Goal: Task Accomplishment & Management: Use online tool/utility

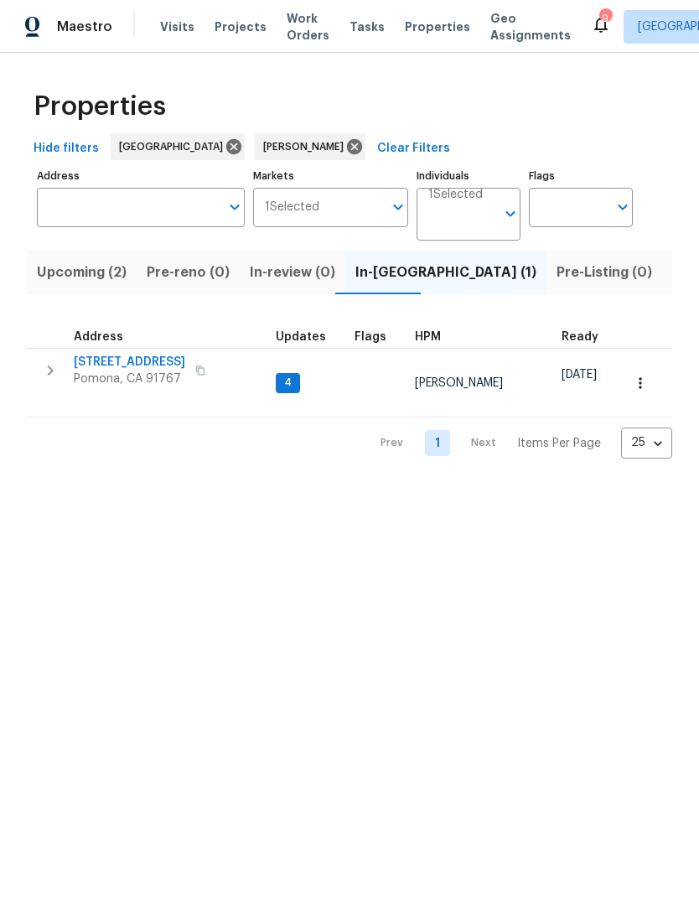
click at [132, 365] on span "[STREET_ADDRESS]" at bounding box center [130, 362] width 112 height 17
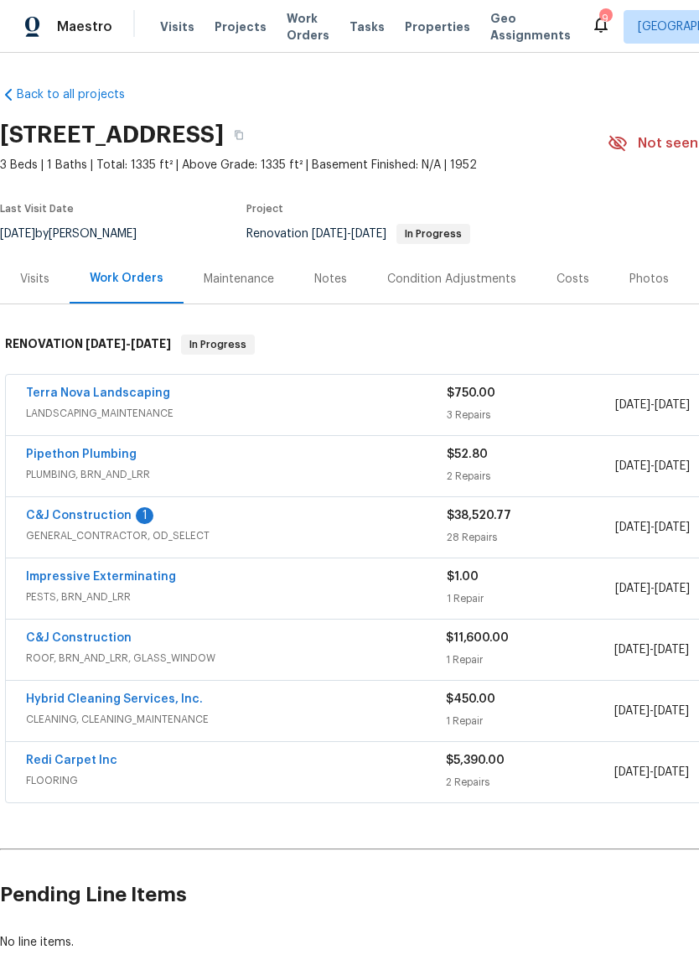
click at [92, 518] on link "C&J Construction" at bounding box center [79, 516] width 106 height 12
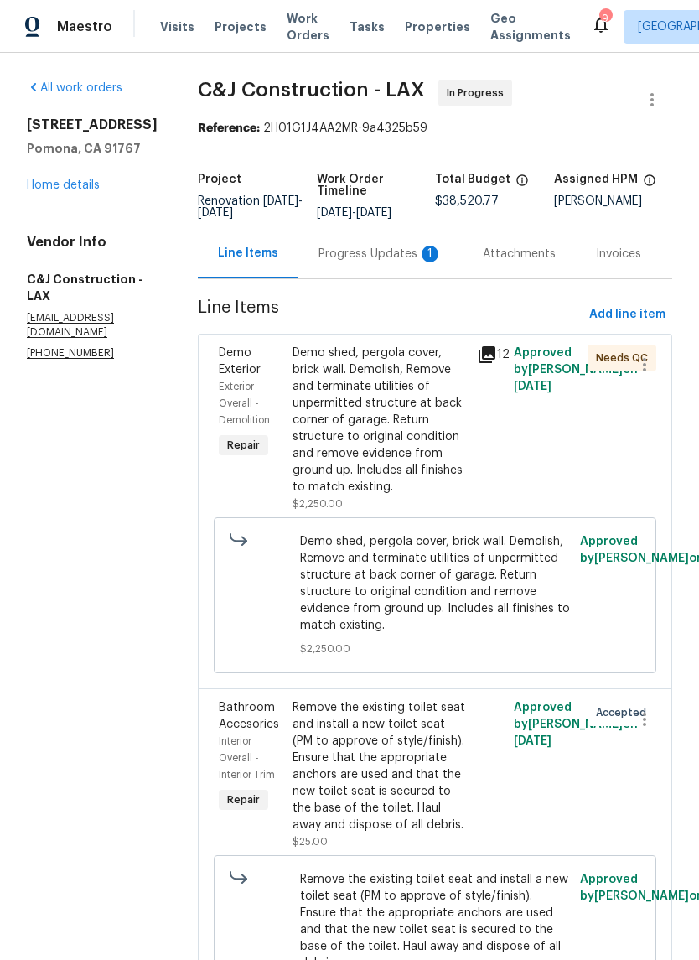
click at [392, 423] on div "Demo shed, pergola cover, brick wall. Demolish, Remove and terminate utilities …" at bounding box center [380, 420] width 174 height 151
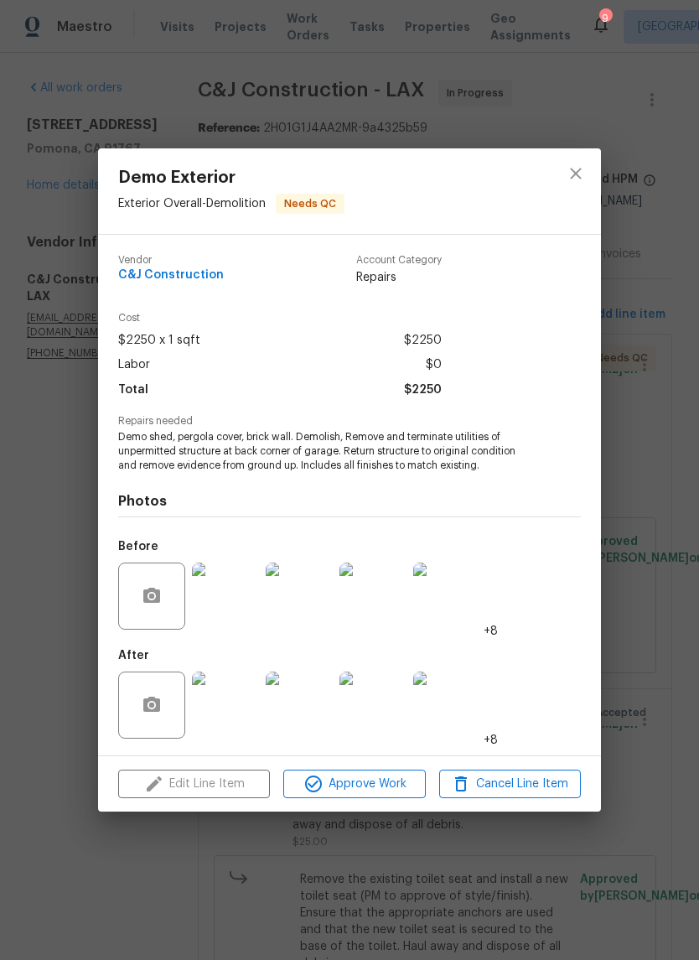
click at [65, 653] on div "Demo Exterior Exterior Overall - Demolition Needs QC Vendor C&J Construction Ac…" at bounding box center [349, 480] width 699 height 960
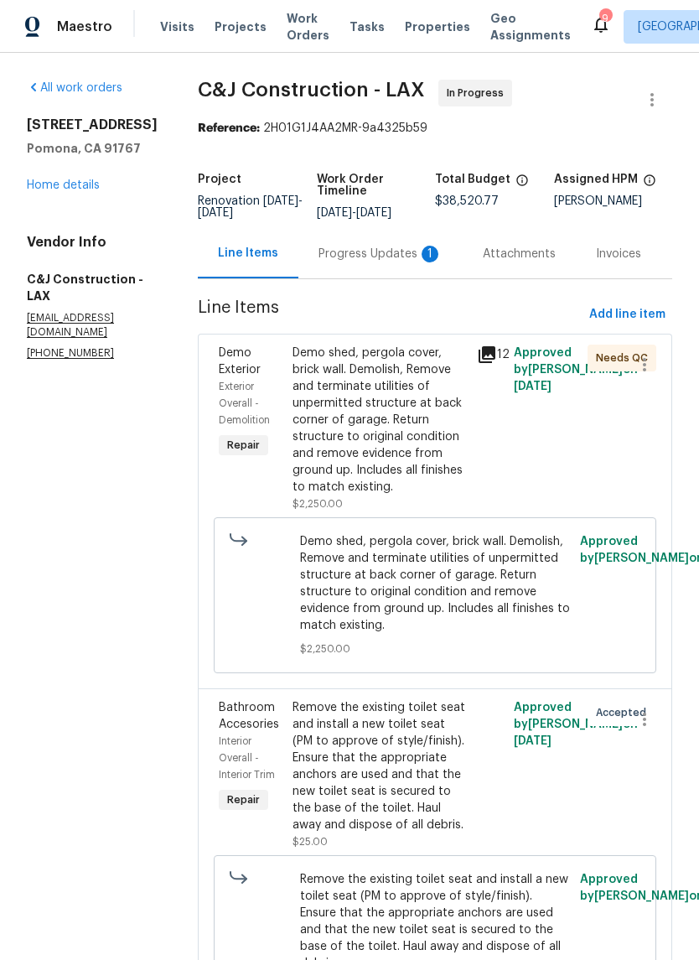
click at [366, 275] on div "Progress Updates 1" at bounding box center [381, 253] width 164 height 49
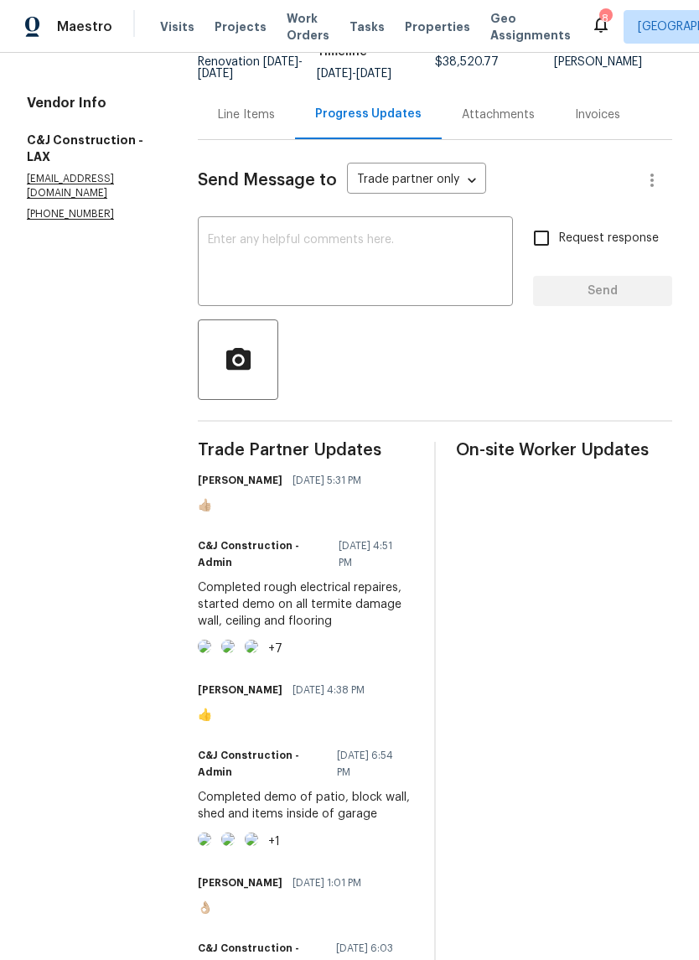
scroll to position [138, 0]
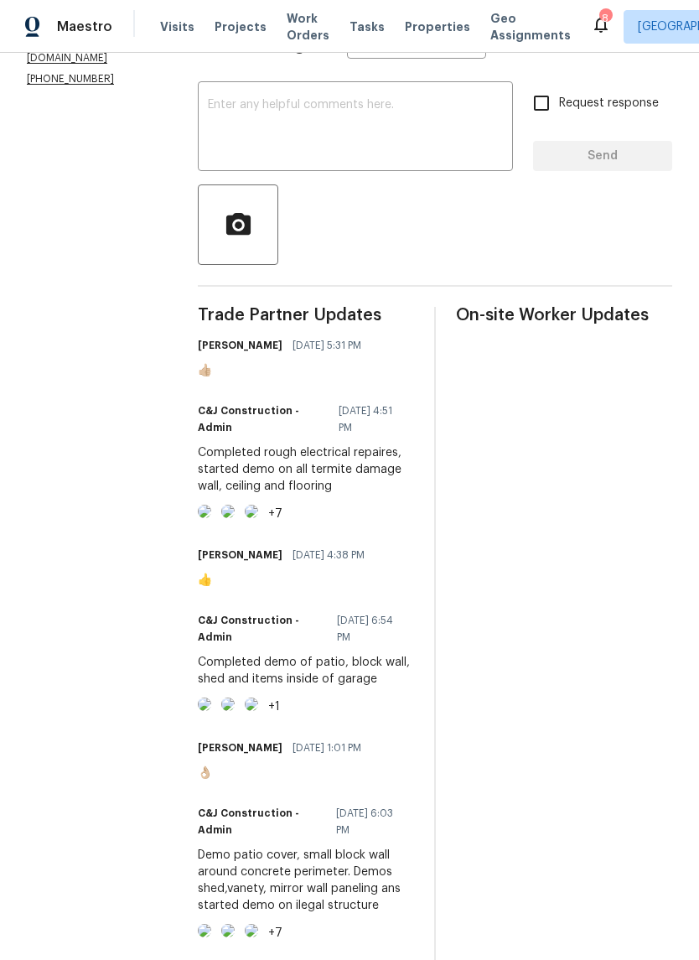
scroll to position [291, 0]
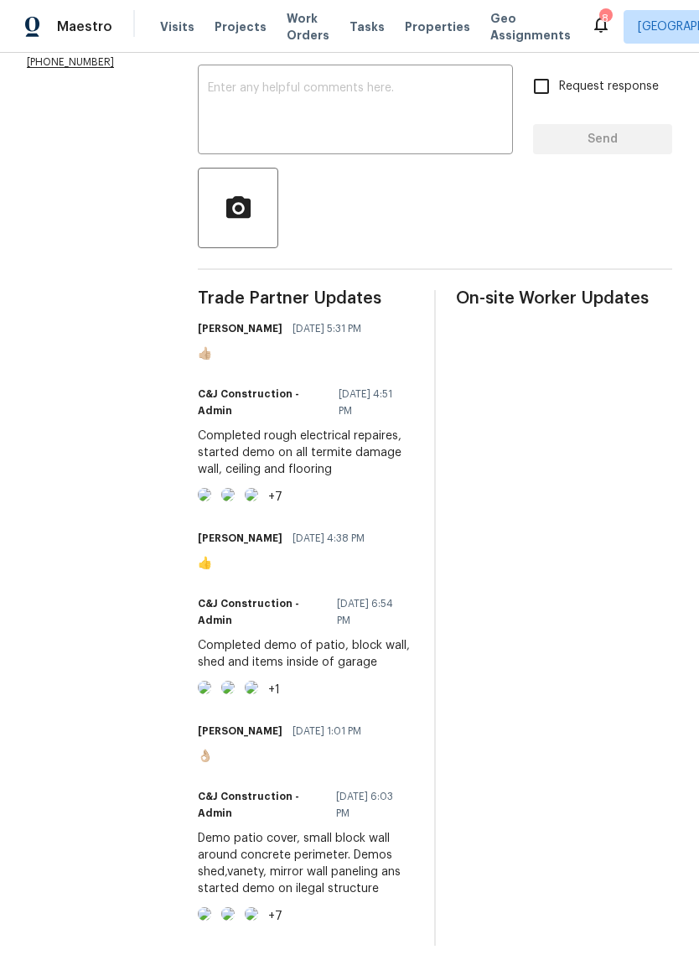
click at [211, 501] on img at bounding box center [204, 494] width 13 height 13
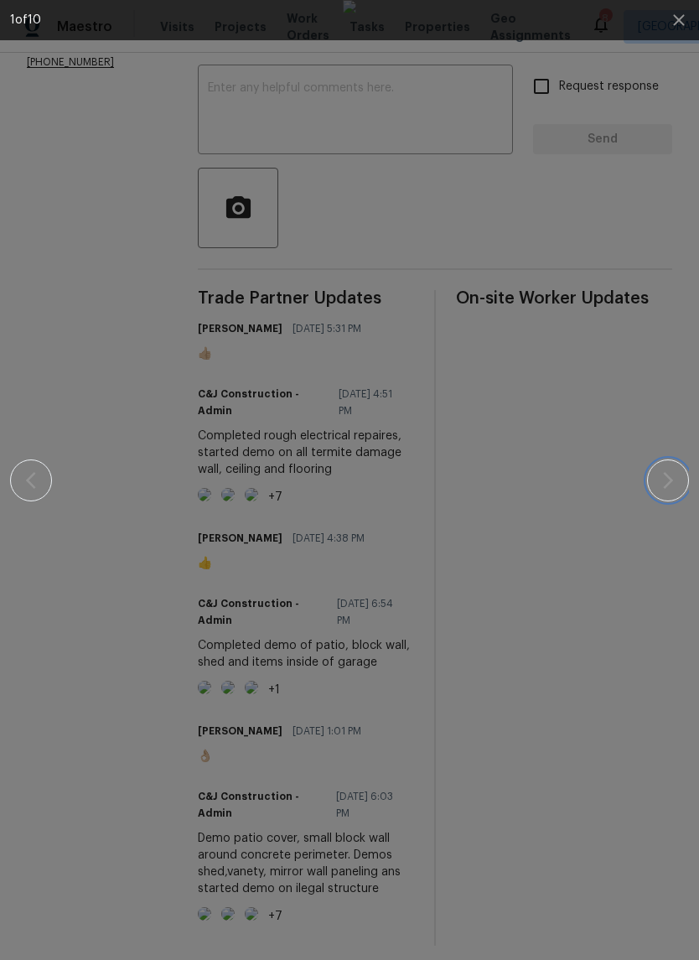
click at [677, 482] on icon "button" at bounding box center [668, 480] width 20 height 20
click at [669, 486] on icon "button" at bounding box center [668, 480] width 20 height 20
click at [50, 472] on button "button" at bounding box center [31, 481] width 42 height 42
click at [672, 482] on icon "button" at bounding box center [668, 480] width 20 height 20
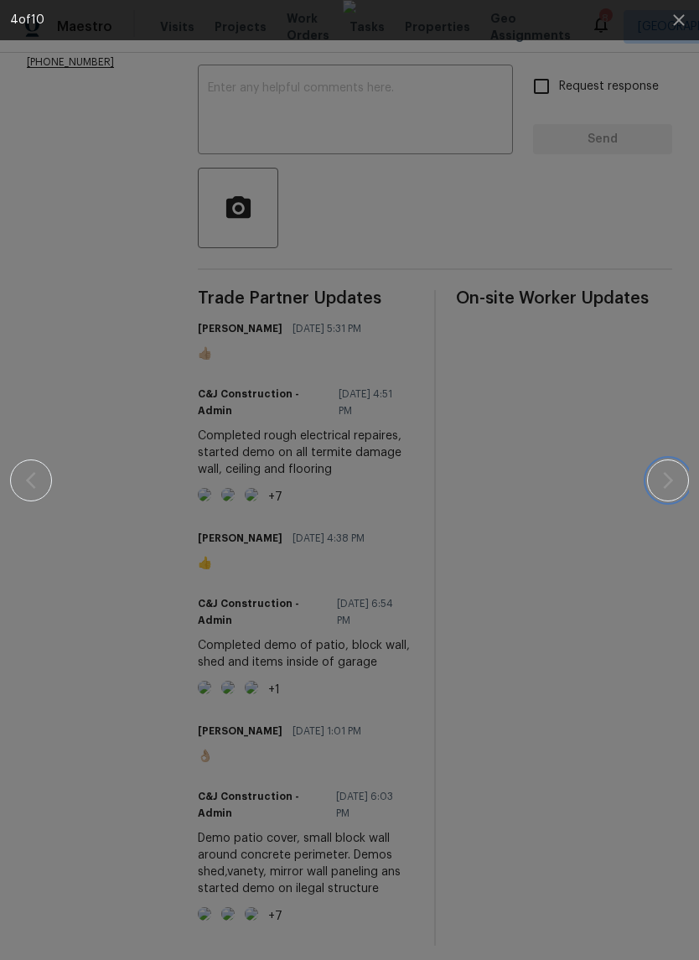
click at [667, 486] on icon "button" at bounding box center [668, 480] width 10 height 17
click at [664, 487] on icon "button" at bounding box center [668, 480] width 10 height 17
click at [669, 484] on icon "button" at bounding box center [668, 480] width 10 height 17
click at [669, 486] on icon "button" at bounding box center [668, 480] width 20 height 20
click at [671, 481] on icon "button" at bounding box center [668, 480] width 10 height 17
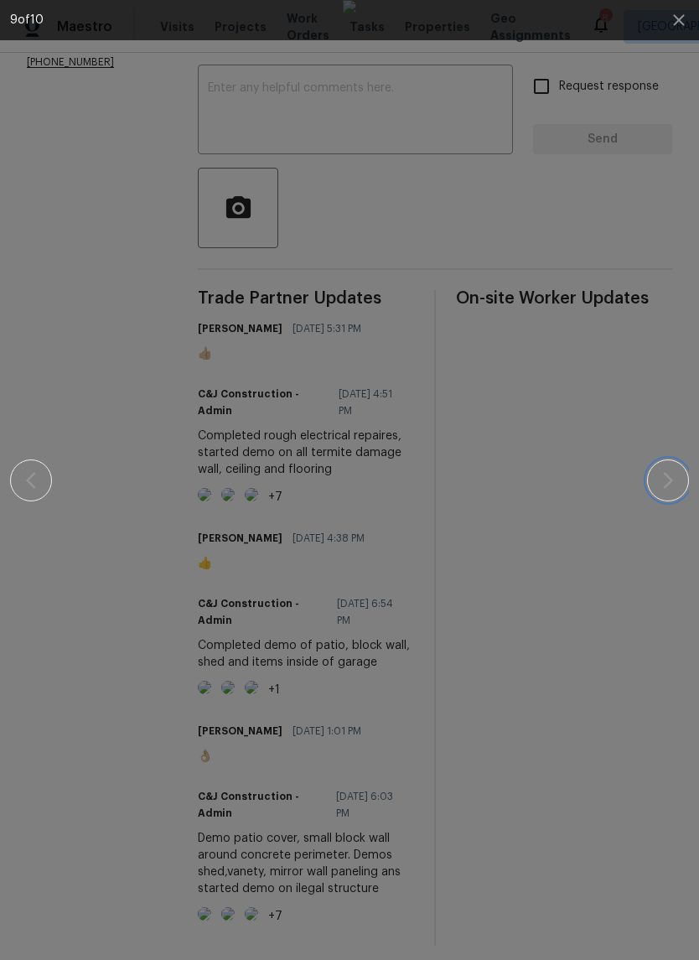
click at [673, 476] on icon "button" at bounding box center [668, 480] width 20 height 20
click at [670, 474] on icon "button" at bounding box center [668, 480] width 20 height 20
click at [671, 474] on icon "button" at bounding box center [668, 480] width 20 height 20
click at [673, 474] on icon "button" at bounding box center [668, 480] width 20 height 20
click at [672, 477] on icon "button" at bounding box center [668, 480] width 20 height 20
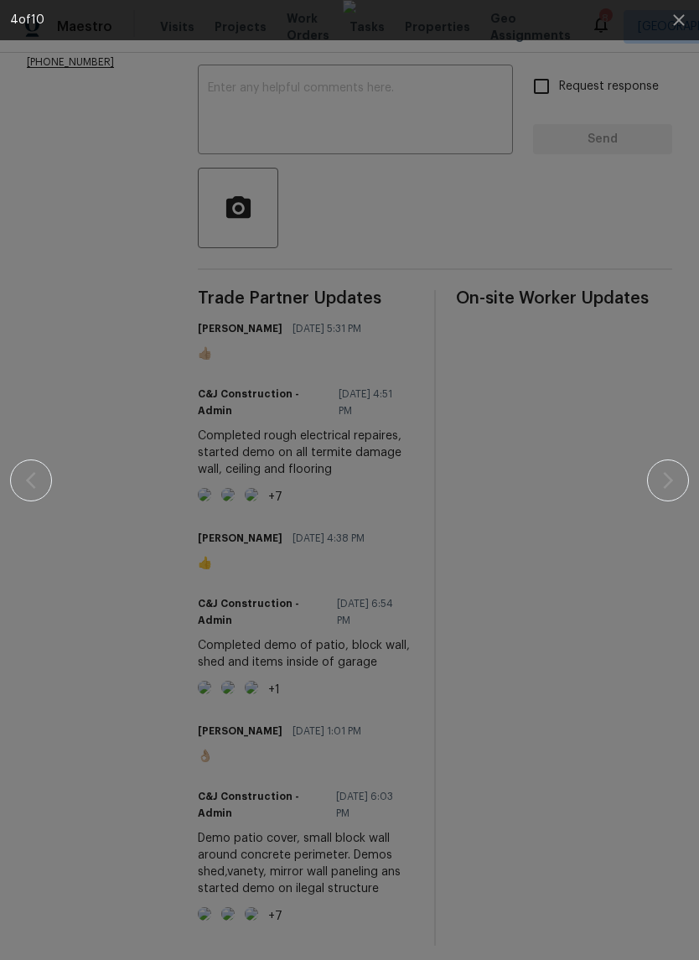
click at [675, 584] on div at bounding box center [349, 480] width 679 height 960
click at [671, 581] on div at bounding box center [349, 480] width 679 height 960
click at [664, 6] on button "button" at bounding box center [679, 20] width 40 height 40
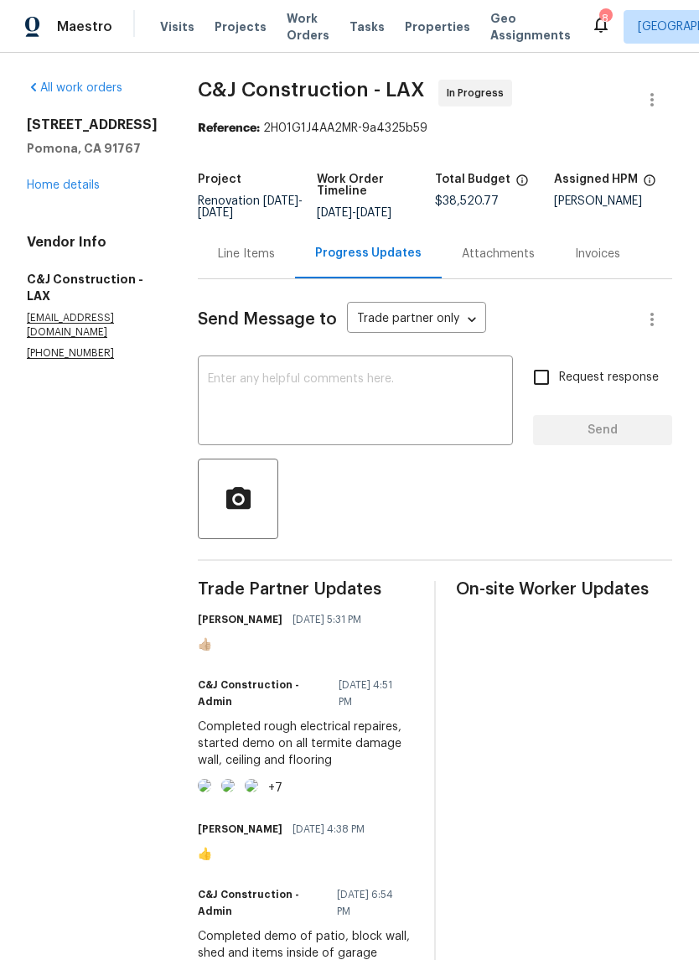
scroll to position [0, 0]
click at [57, 180] on link "Home details" at bounding box center [63, 185] width 73 height 12
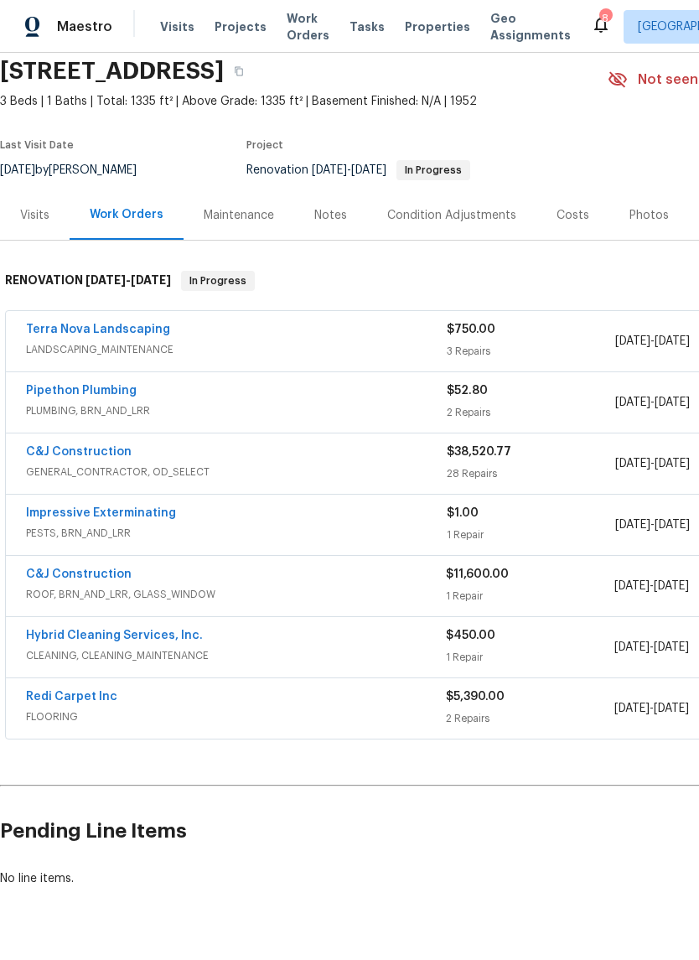
scroll to position [63, 0]
